Goal: Share content

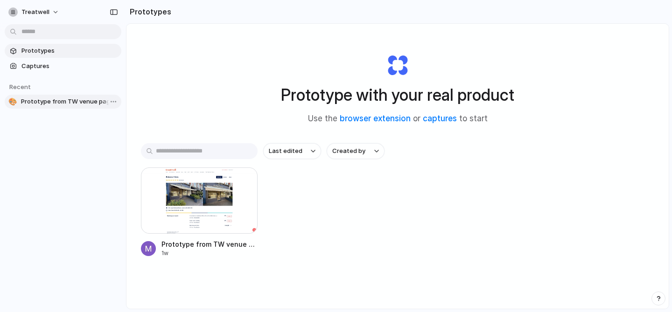
click at [52, 101] on span "Prototype from TW venue page ([GEOGRAPHIC_DATA])" at bounding box center [69, 101] width 97 height 9
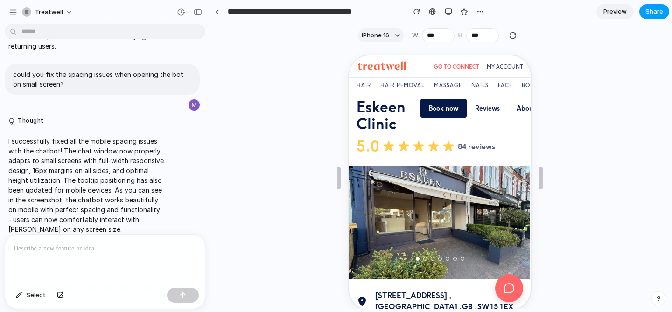
click at [648, 15] on span "Share" at bounding box center [655, 11] width 18 height 9
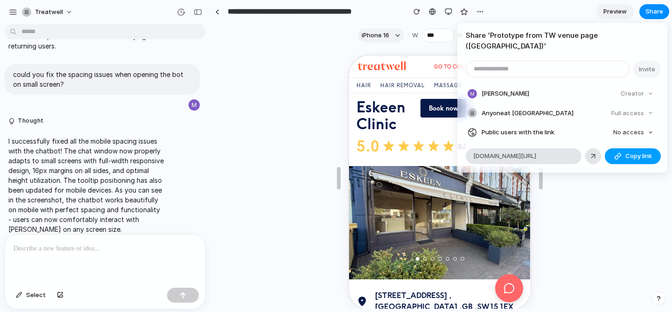
click at [623, 148] on button "Copy link" at bounding box center [633, 156] width 56 height 16
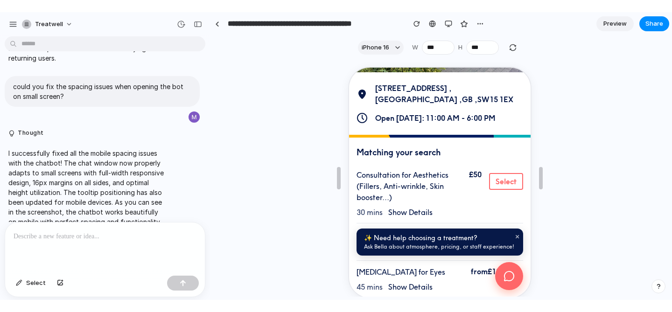
scroll to position [221, 0]
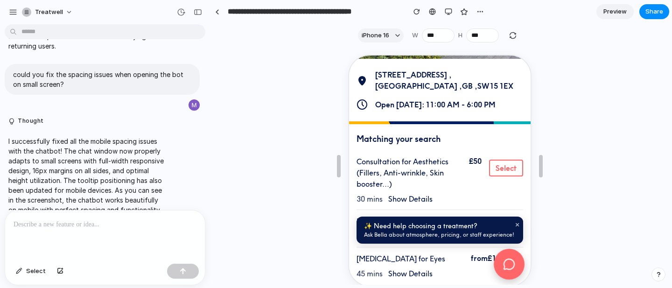
click at [507, 264] on icon at bounding box center [507, 263] width 11 height 11
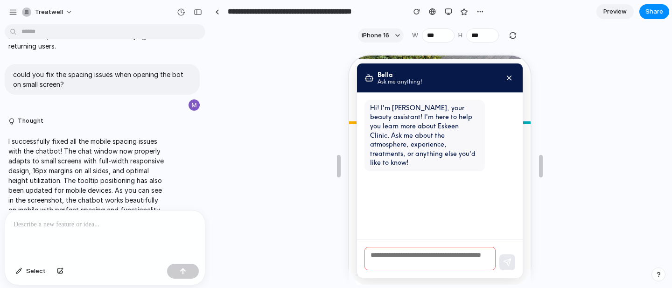
click at [387, 249] on textarea at bounding box center [428, 257] width 131 height 23
